Goal: Find contact information: Find contact information

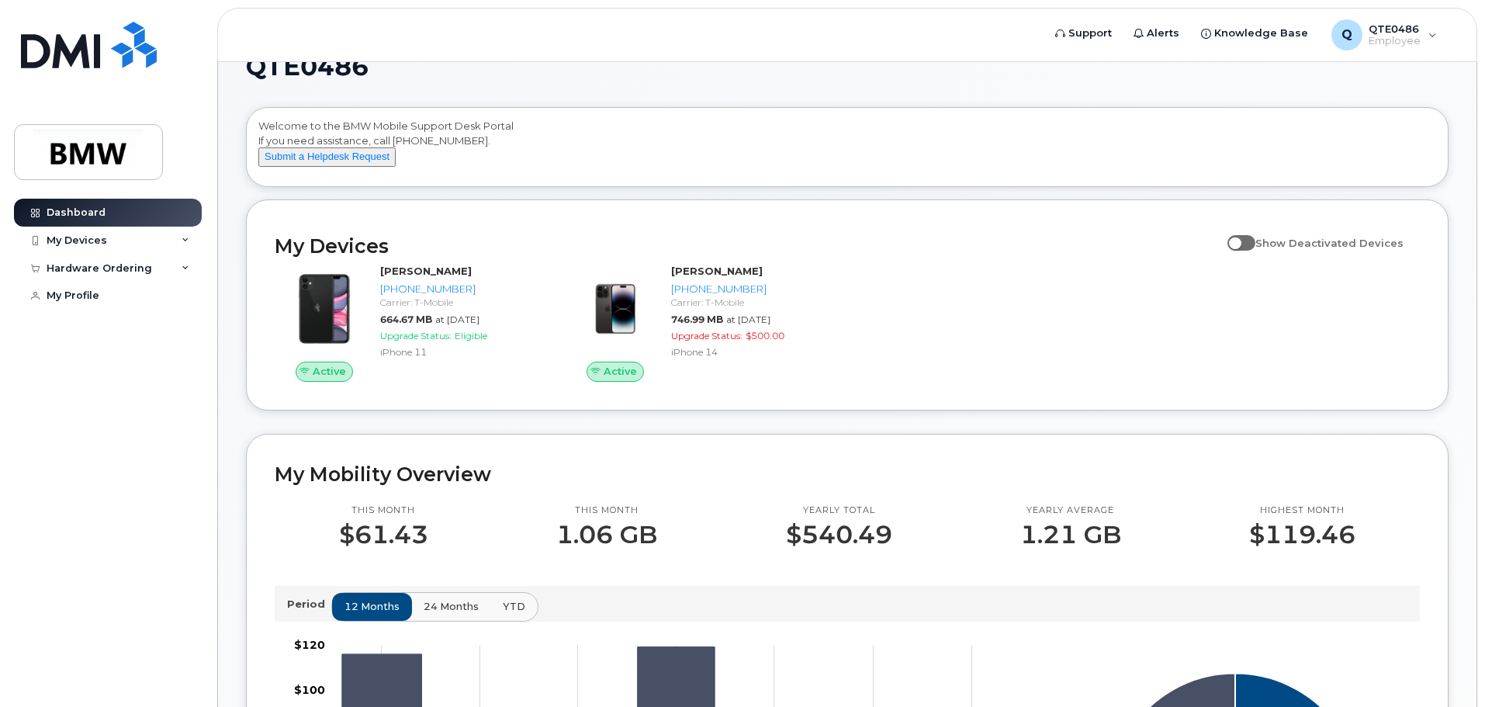
scroll to position [8, 0]
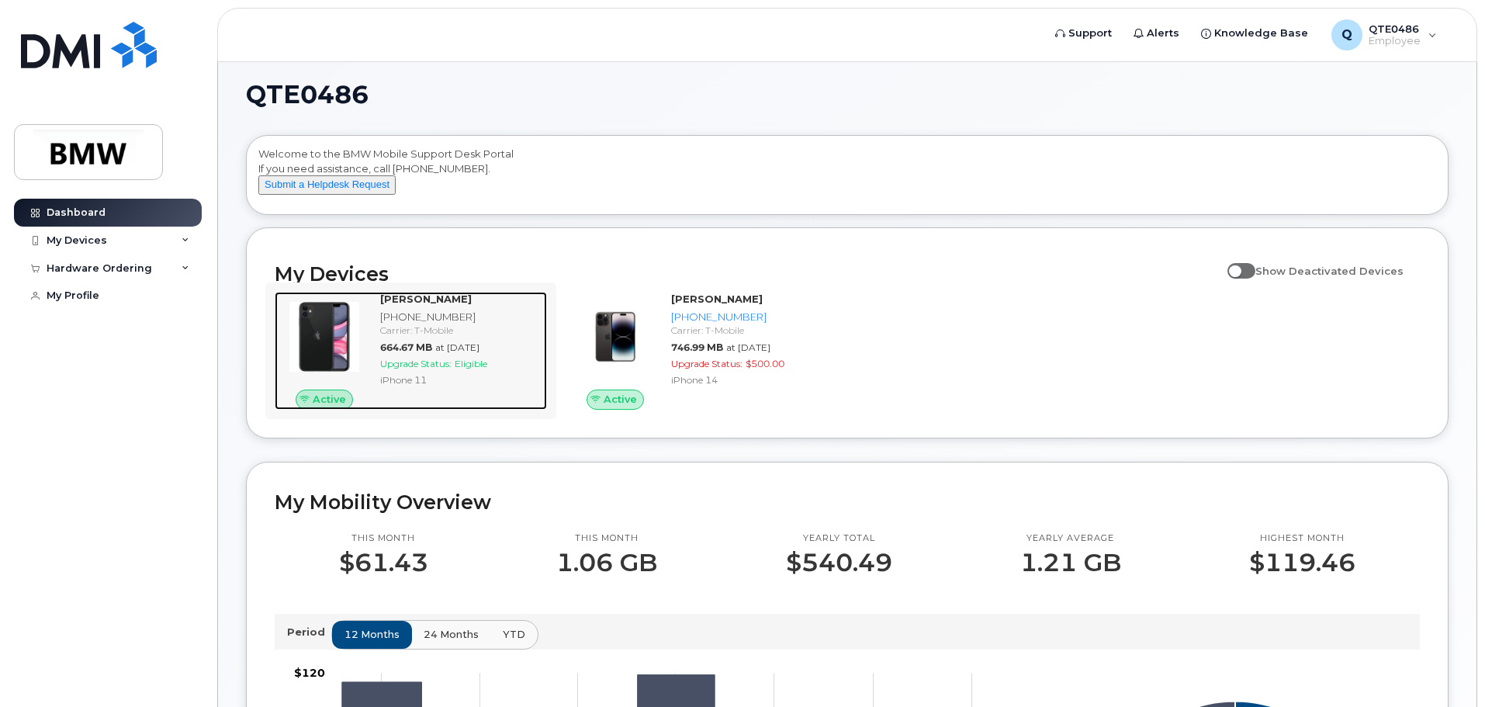
click at [489, 324] on div "[PHONE_NUMBER]" at bounding box center [460, 317] width 161 height 15
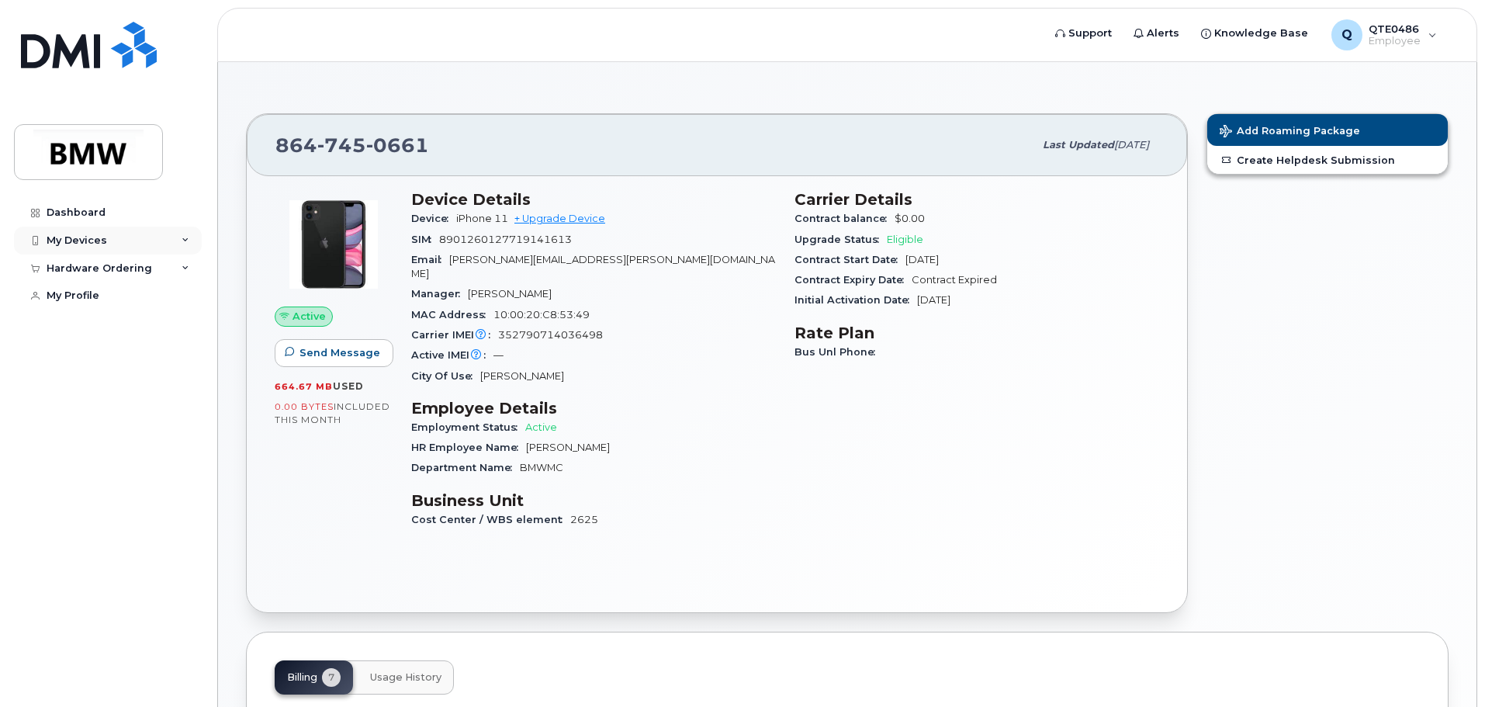
click at [172, 239] on div "My Devices" at bounding box center [108, 241] width 188 height 28
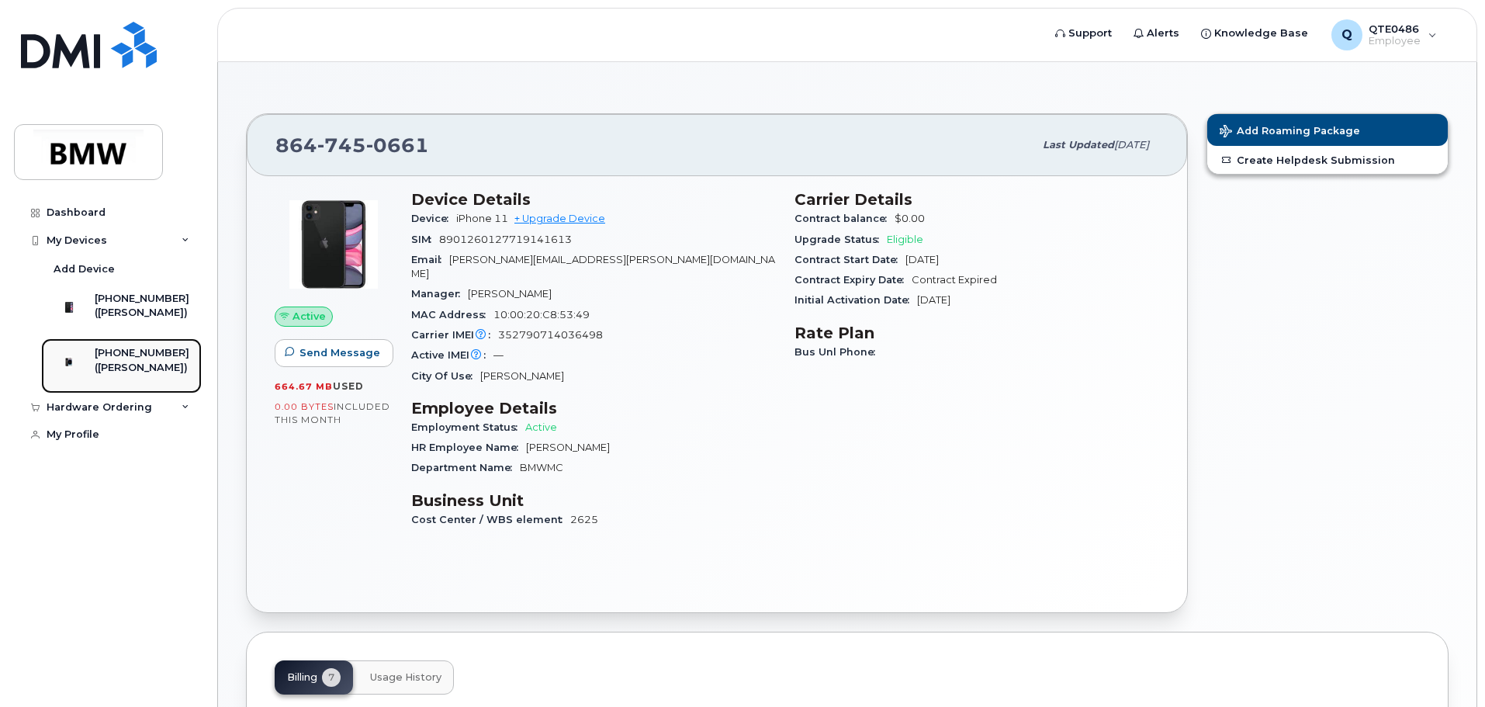
click at [133, 360] on div "[PHONE_NUMBER]" at bounding box center [142, 353] width 95 height 14
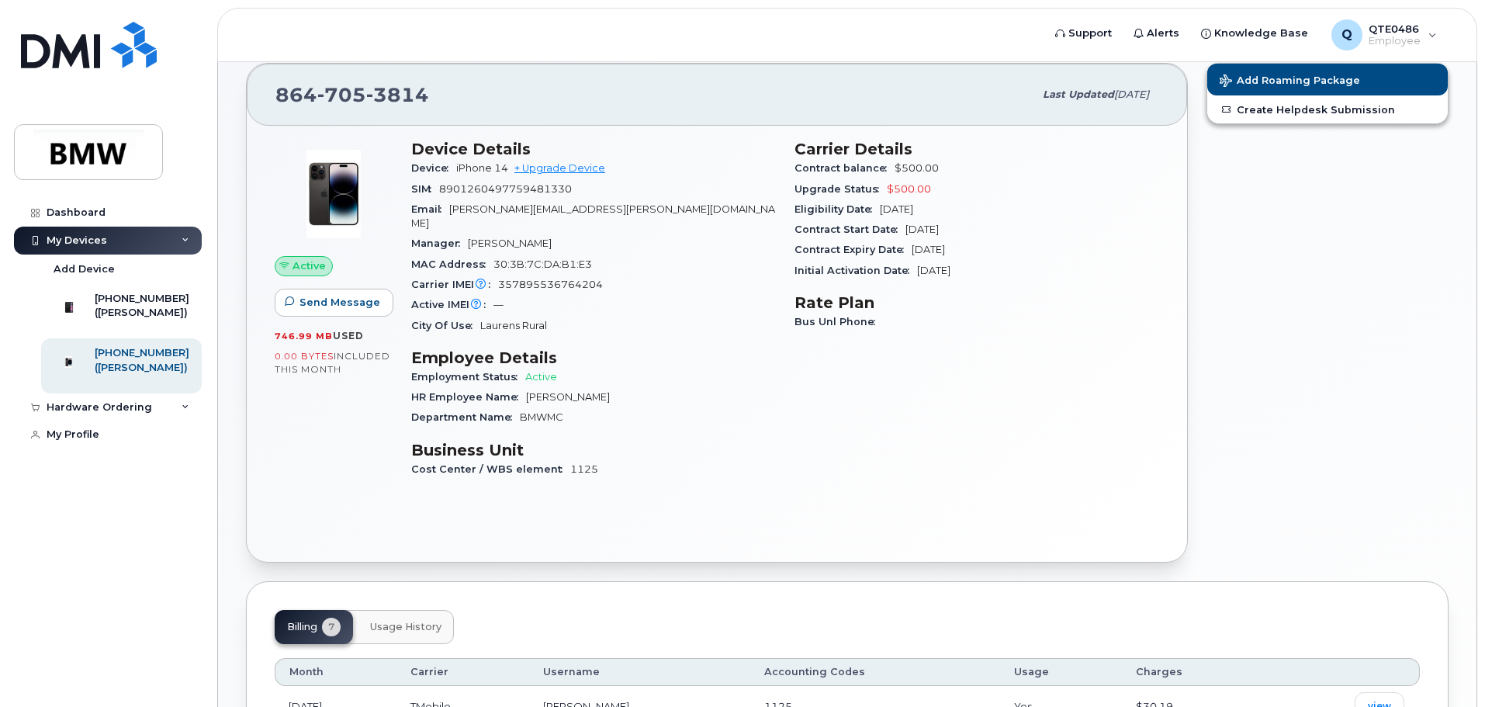
scroll to position [78, 0]
